Goal: Task Accomplishment & Management: Manage account settings

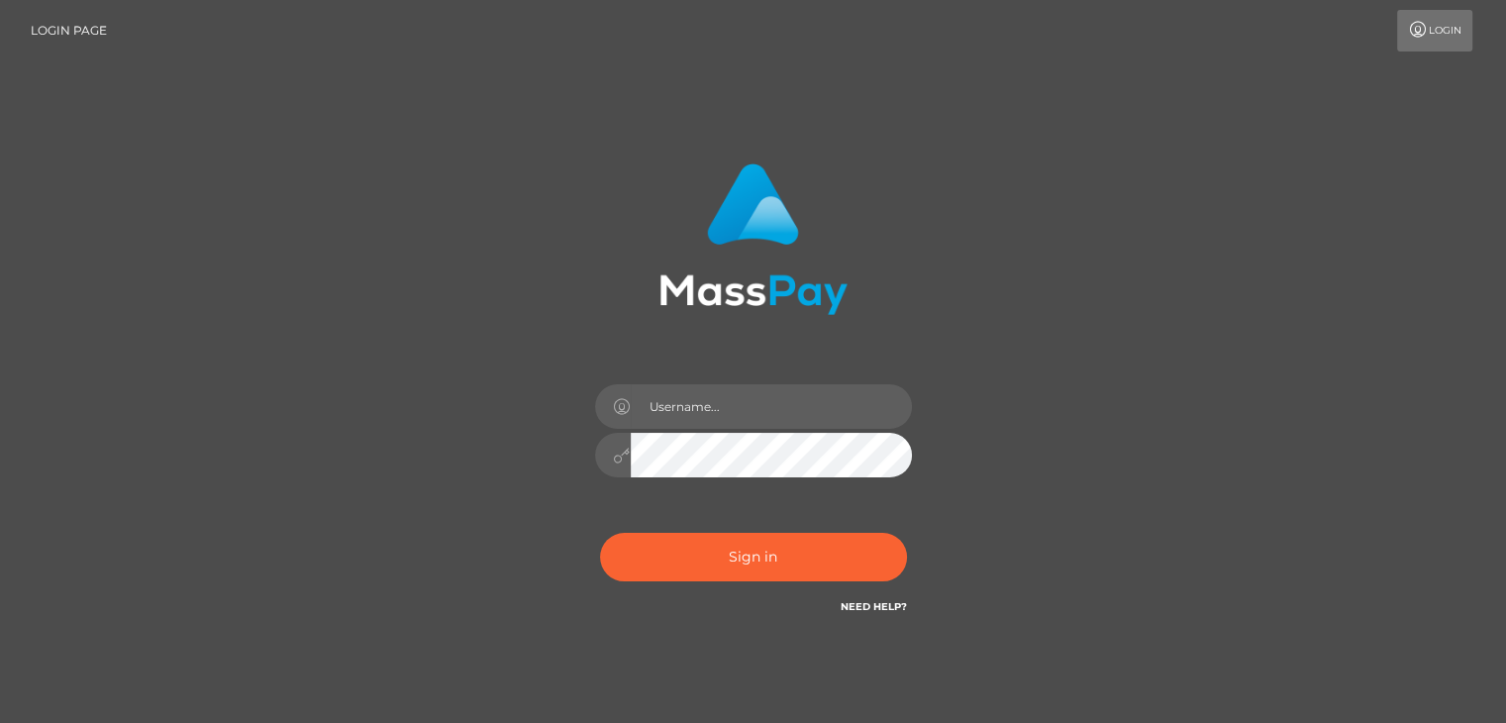
click at [1438, 29] on link "Login" at bounding box center [1434, 31] width 75 height 42
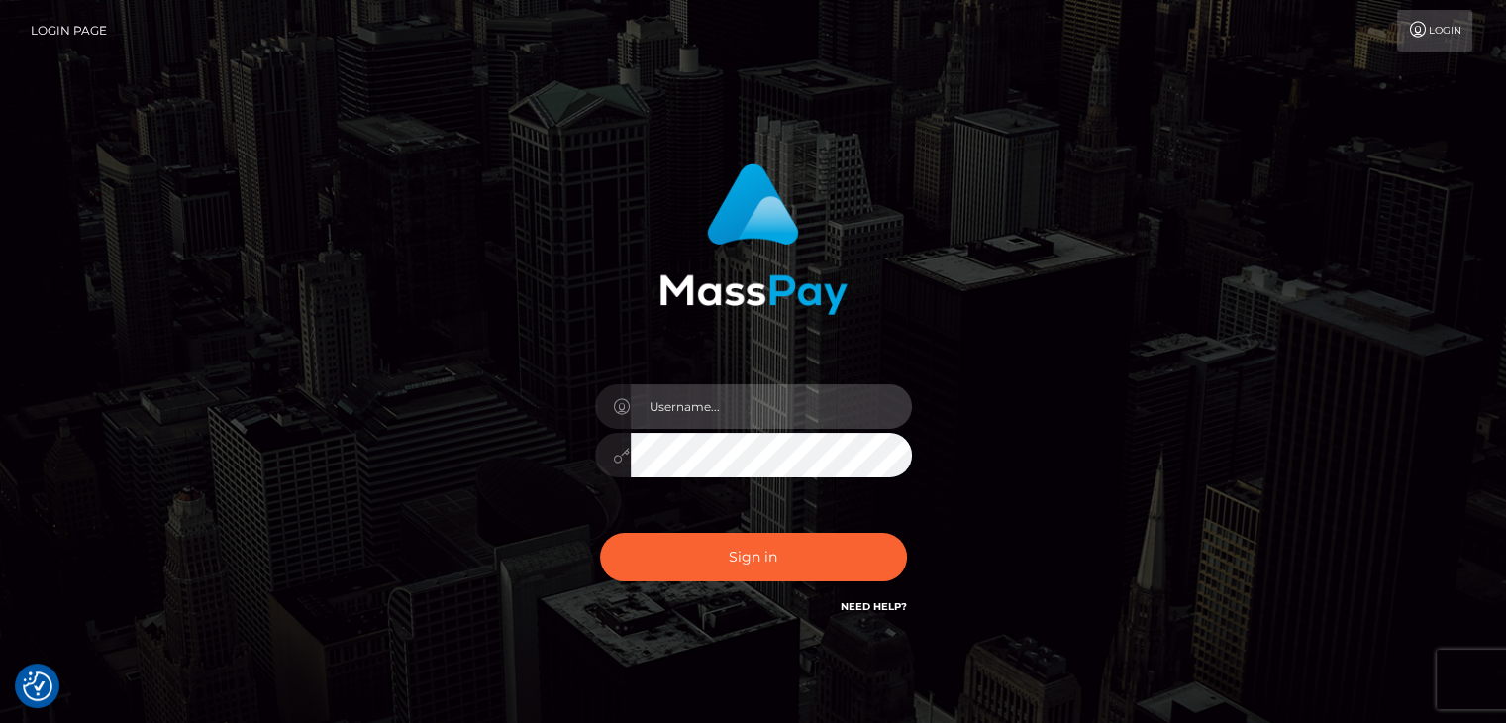
click at [807, 417] on input "text" at bounding box center [771, 406] width 281 height 45
type input "vijaya11shree@gmail.com"
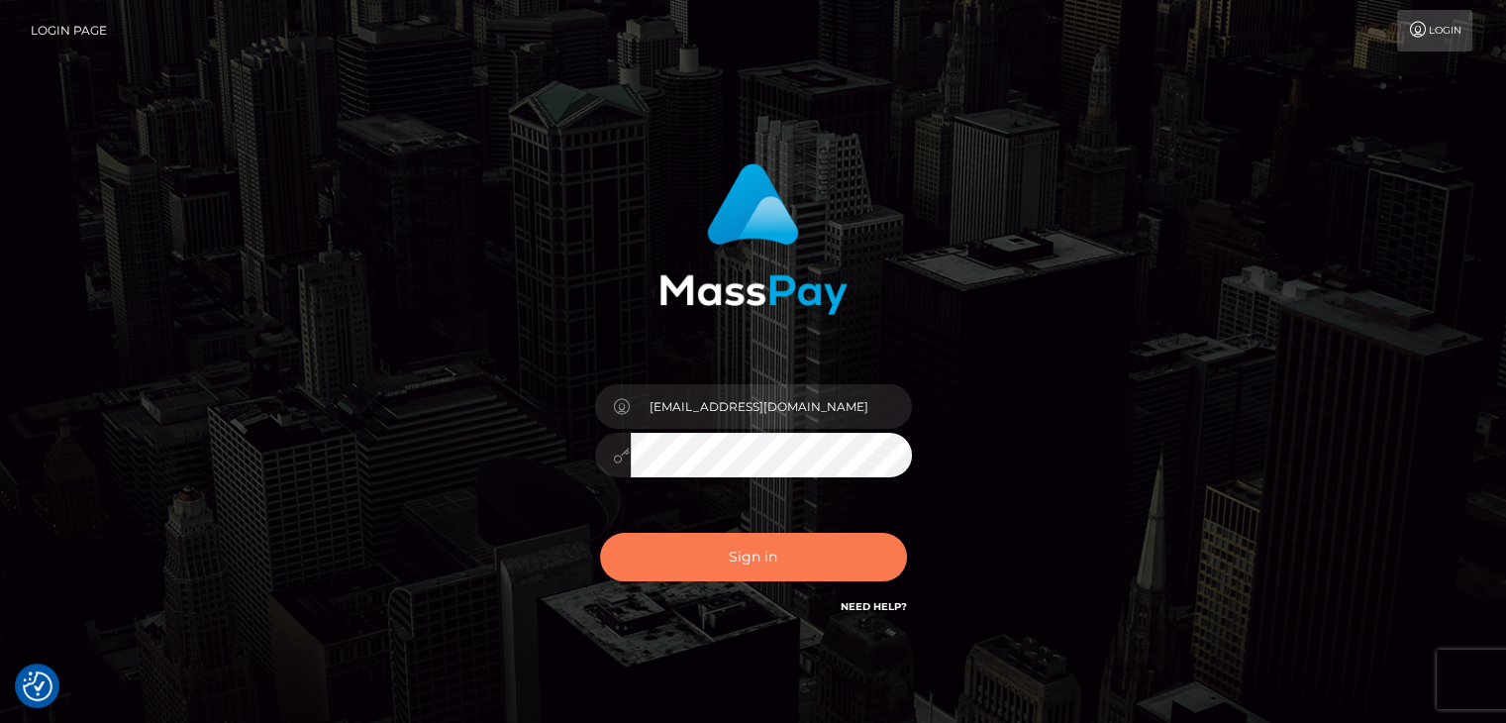
click at [745, 543] on button "Sign in" at bounding box center [753, 557] width 307 height 49
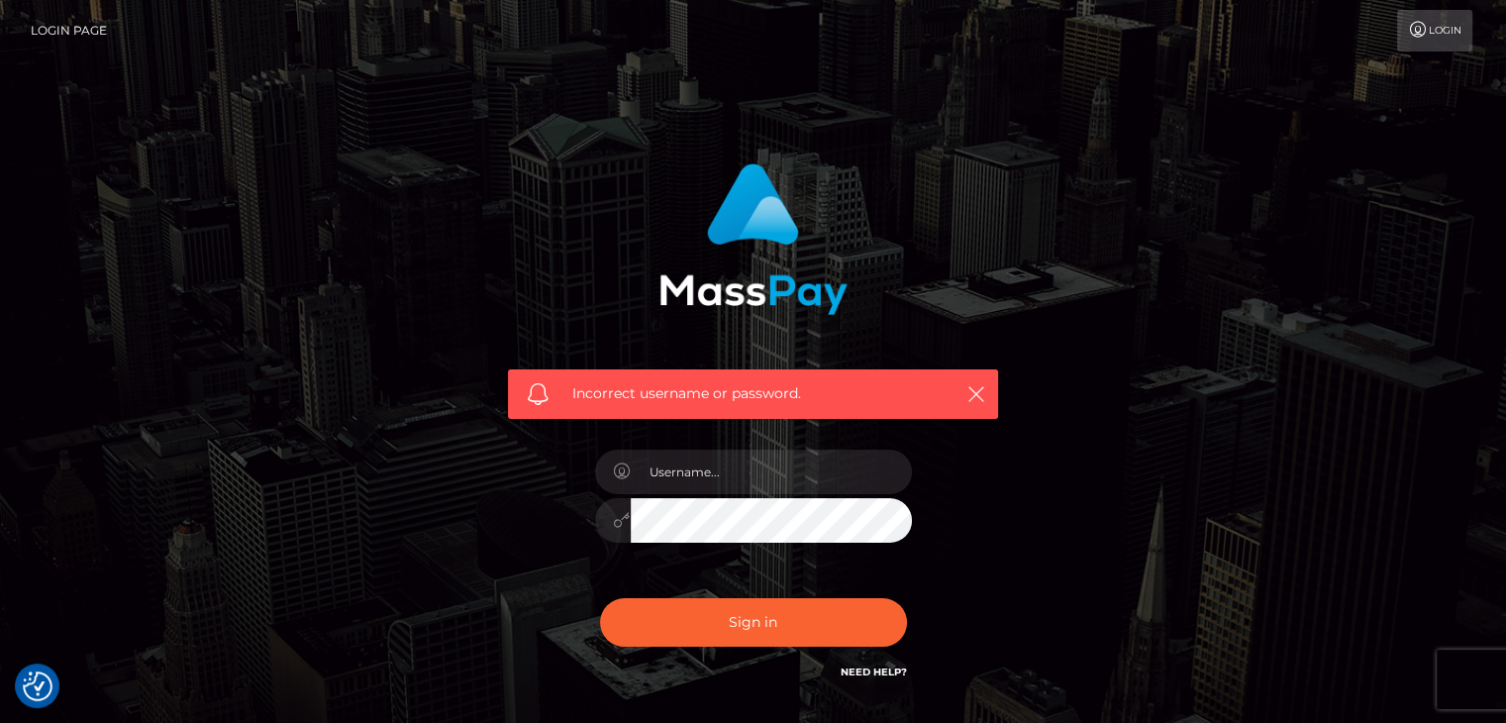
click at [1425, 22] on icon at bounding box center [1418, 30] width 21 height 16
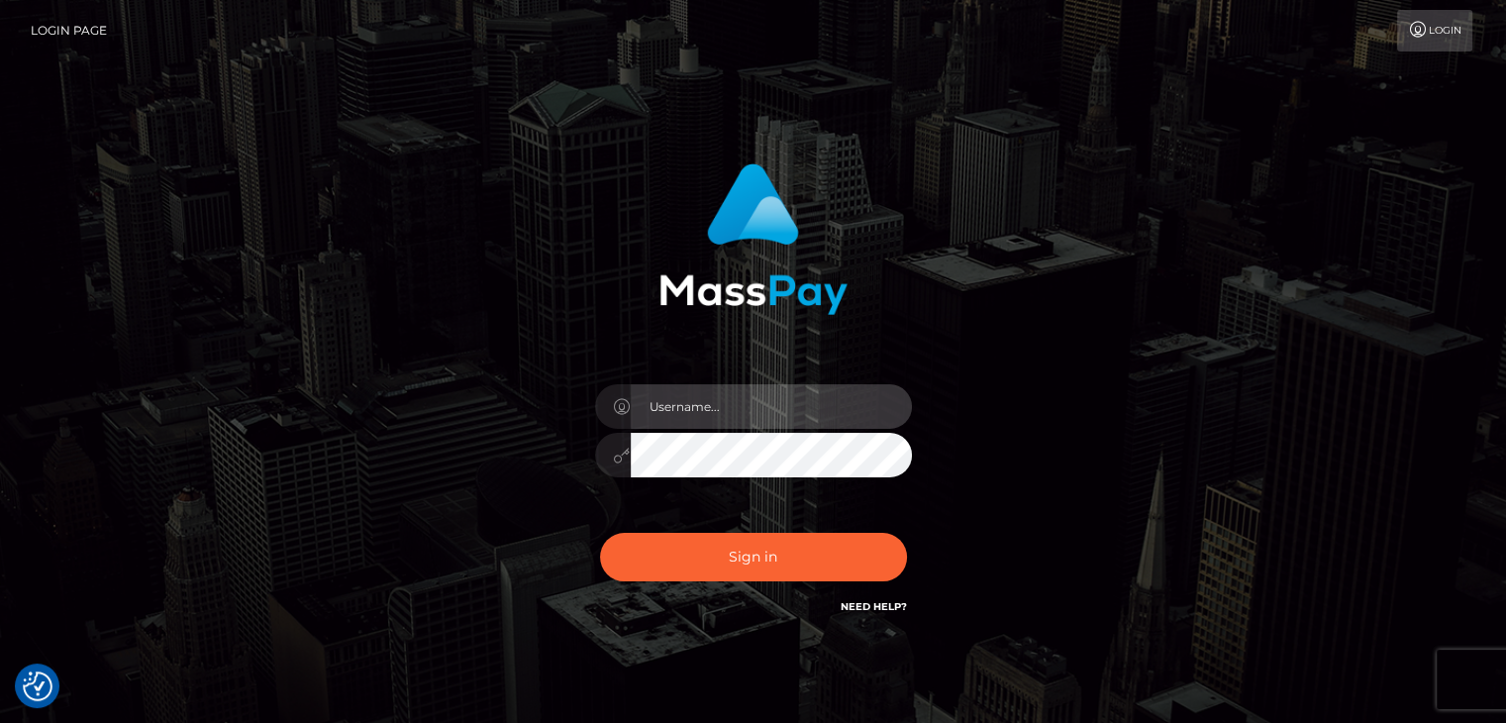
click at [718, 417] on input "text" at bounding box center [771, 406] width 281 height 45
type input "vijaya11shree@gmail.com"
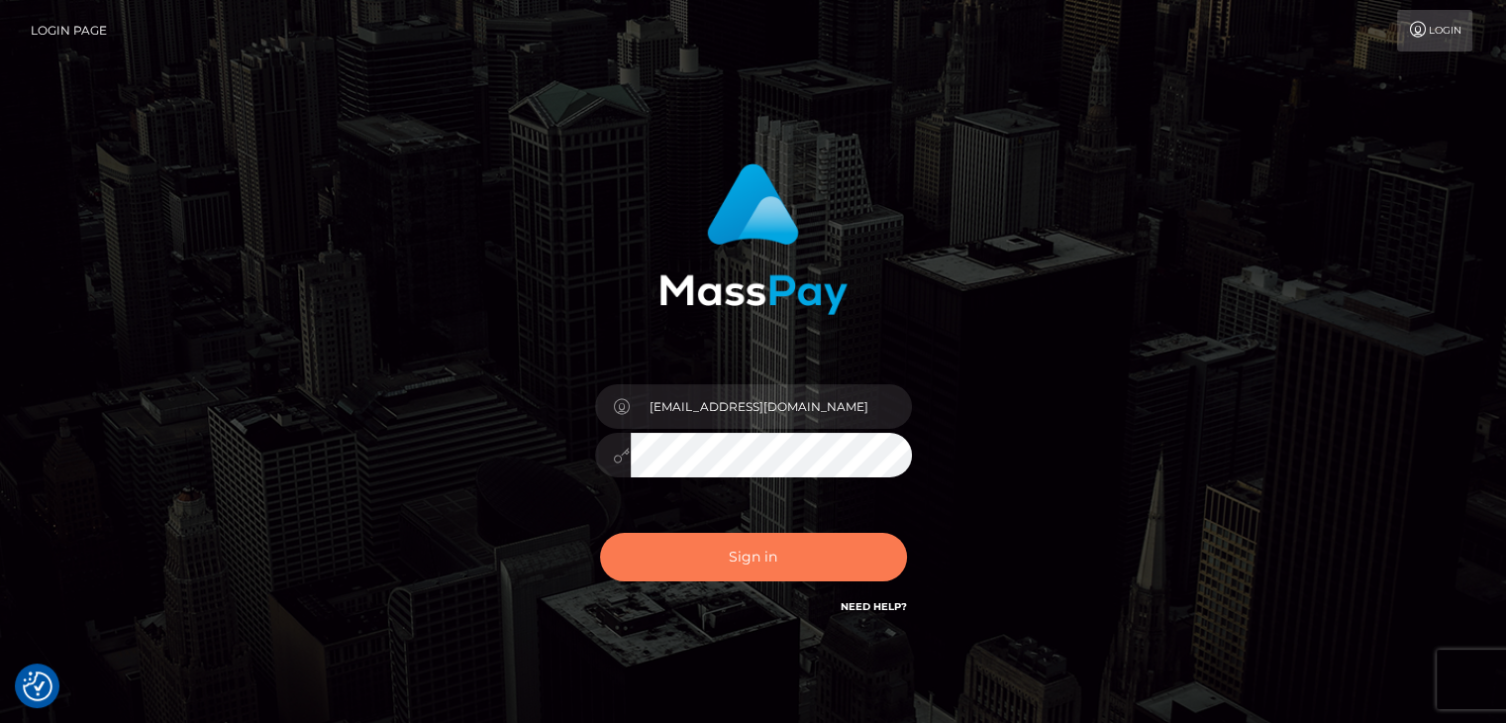
click at [729, 544] on button "Sign in" at bounding box center [753, 557] width 307 height 49
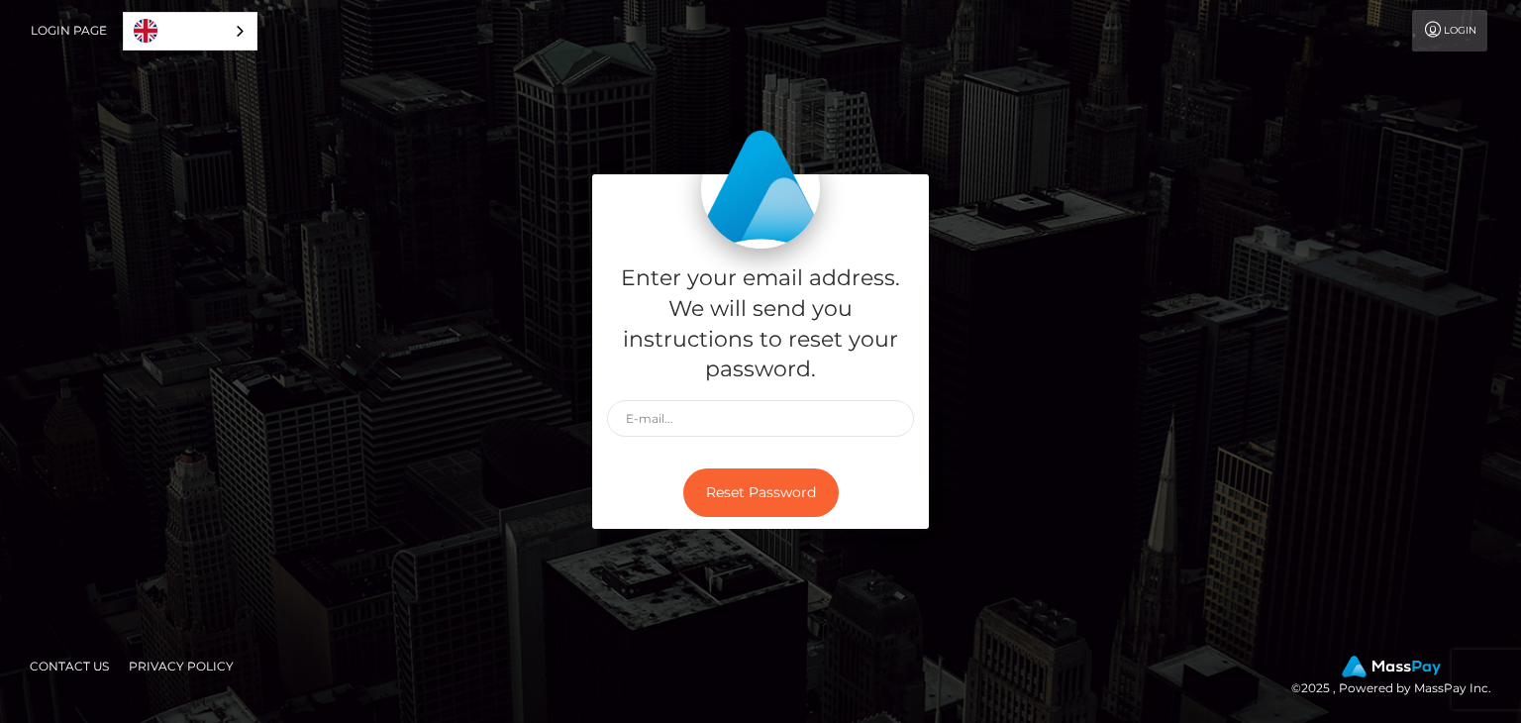
click at [1444, 45] on link "Login" at bounding box center [1449, 31] width 75 height 42
